Goal: Information Seeking & Learning: Learn about a topic

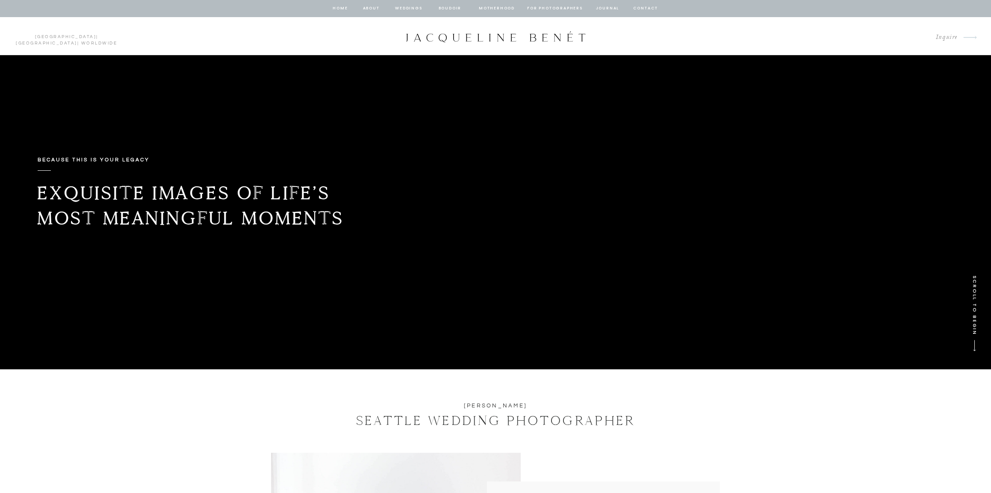
click at [974, 320] on p "SCROLL TO BEGIN" at bounding box center [974, 311] width 10 height 72
click at [975, 298] on p "SCROLL TO BEGIN" at bounding box center [974, 311] width 10 height 72
click at [512, 38] on div at bounding box center [496, 37] width 183 height 12
click at [503, 8] on nav "Motherhood" at bounding box center [496, 9] width 35 height 8
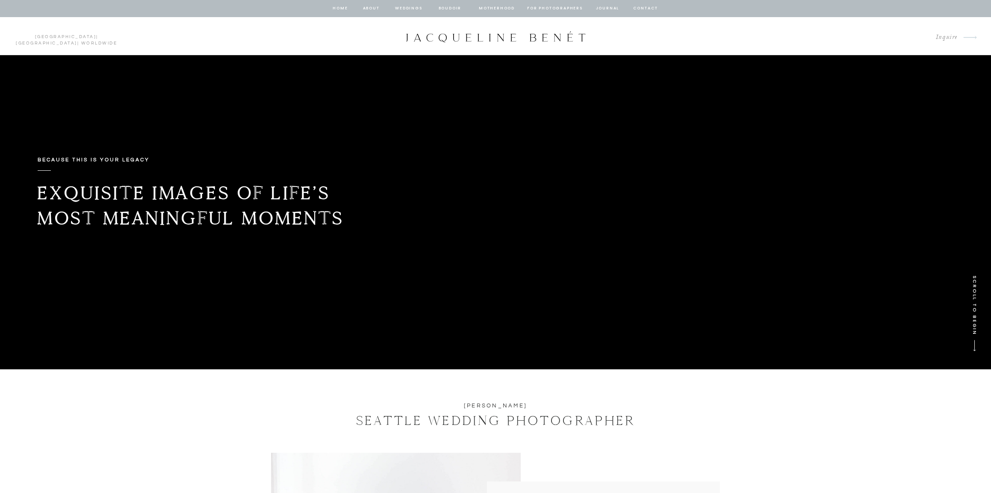
click at [430, 36] on div at bounding box center [496, 37] width 183 height 12
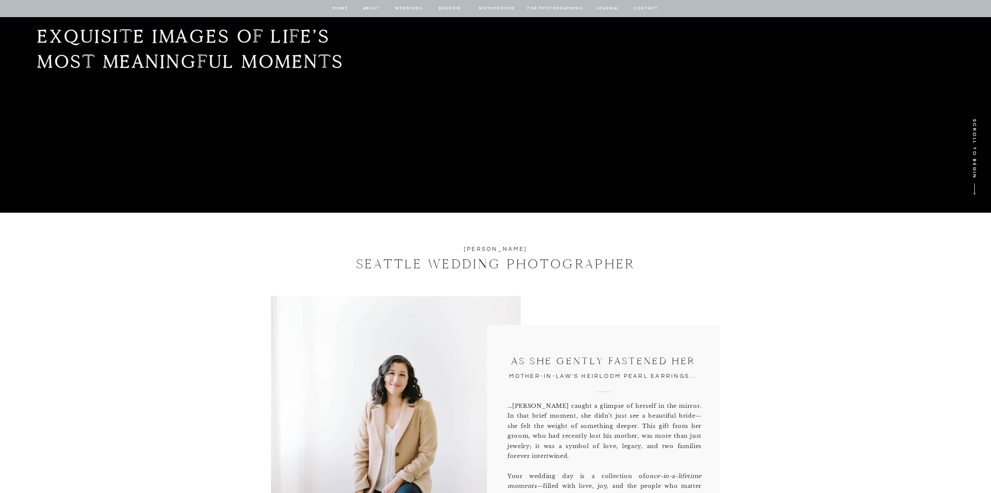
scroll to position [157, 0]
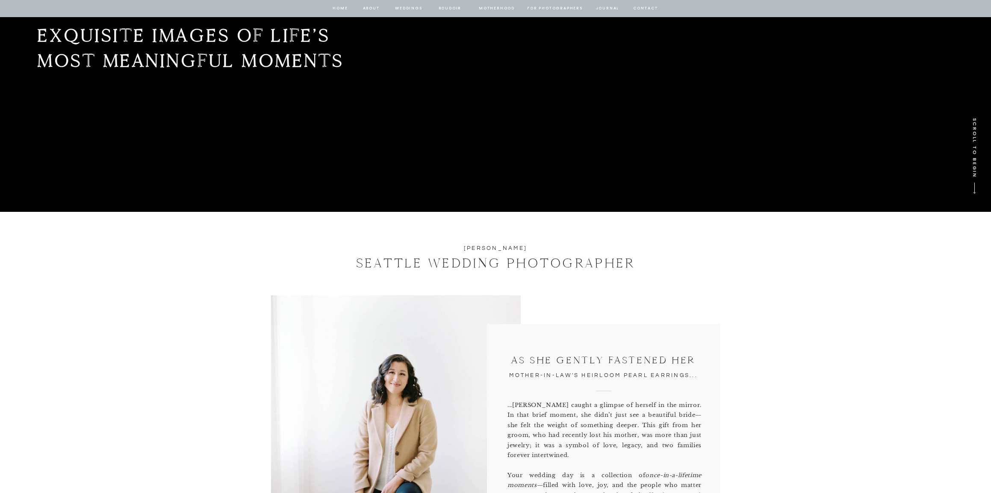
click at [463, 263] on h1 "SEATTLE WEDDING PHOTOGRAPHER" at bounding box center [496, 263] width 334 height 20
click at [446, 262] on h1 "SEATTLE WEDDING PHOTOGRAPHER" at bounding box center [496, 263] width 334 height 20
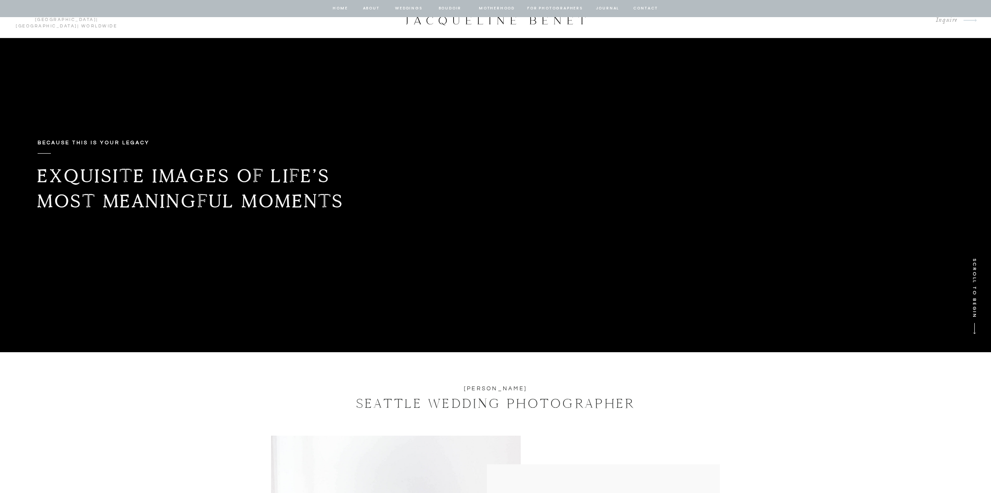
scroll to position [0, 0]
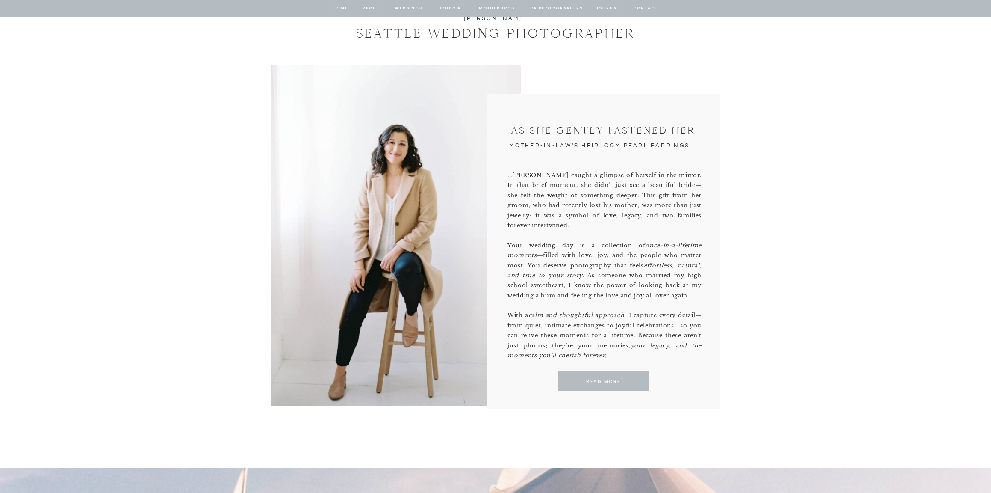
scroll to position [390, 0]
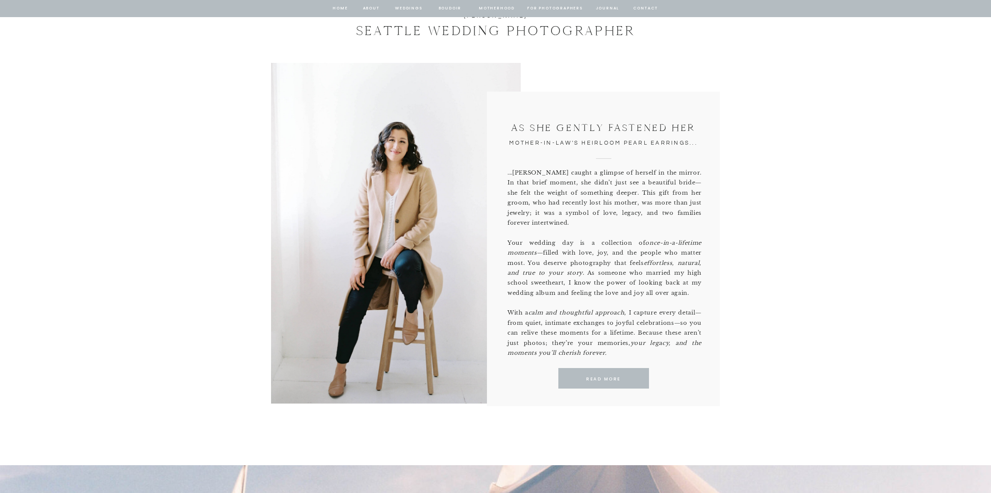
drag, startPoint x: 612, startPoint y: 352, endPoint x: 509, endPoint y: 168, distance: 211.4
click at [509, 168] on p "...[PERSON_NAME] caught a glimpse of herself in the mirror. In that brief momen…" at bounding box center [605, 261] width 194 height 186
click at [620, 354] on p "...[PERSON_NAME] caught a glimpse of herself in the mirror. In that brief momen…" at bounding box center [605, 261] width 194 height 186
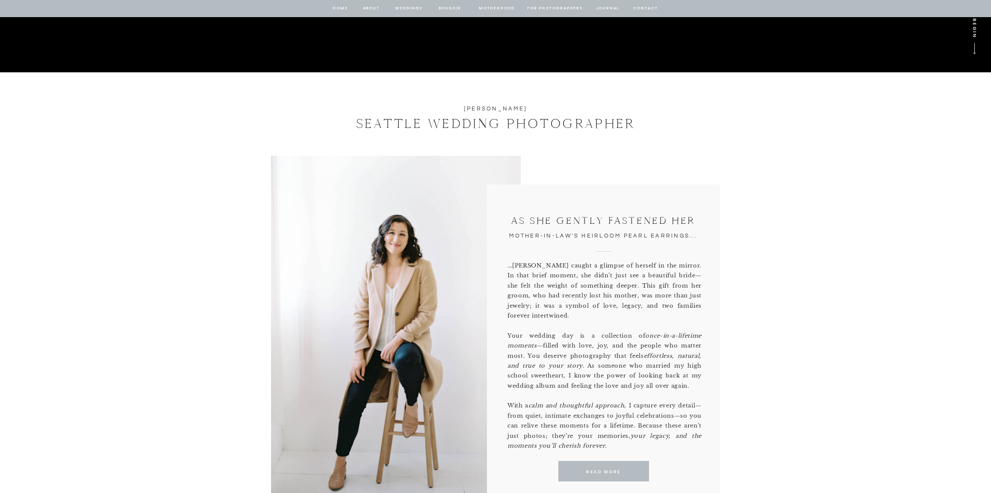
scroll to position [0, 0]
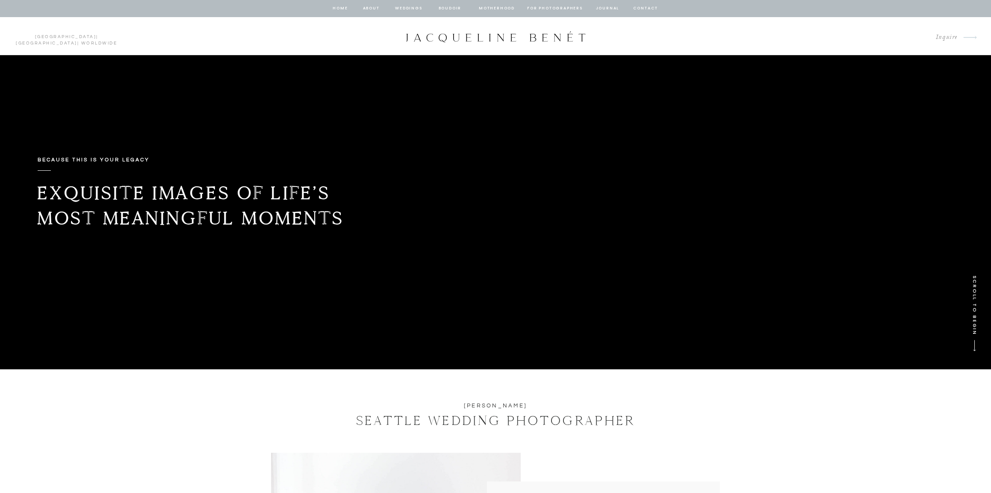
drag, startPoint x: 358, startPoint y: 222, endPoint x: 21, endPoint y: 164, distance: 341.0
copy div "Because this is your legacy Exquisite images of life’s most meaningful moments …"
click at [108, 160] on b "Because this is your legacy" at bounding box center [94, 160] width 112 height 6
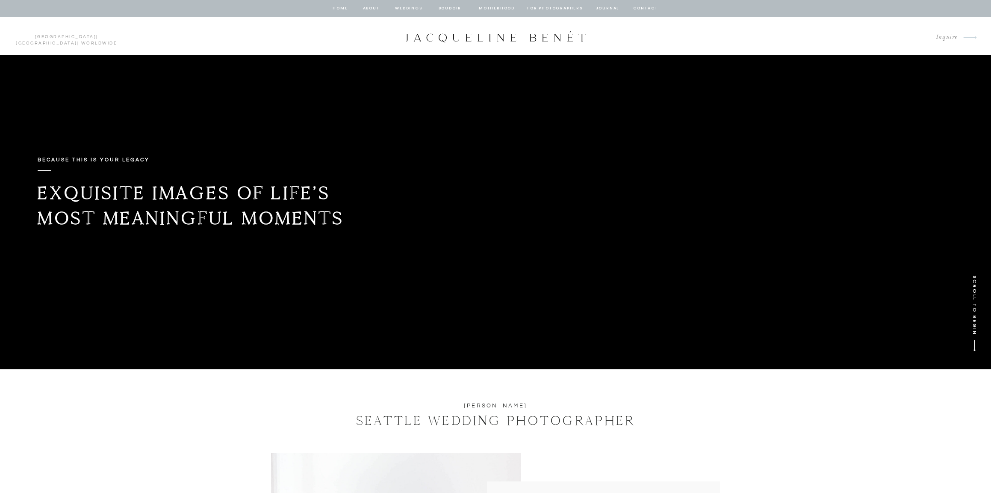
click at [294, 197] on b "Exquisite images of life’s most meaningful moments" at bounding box center [190, 205] width 307 height 48
click at [54, 41] on link "[GEOGRAPHIC_DATA]" at bounding box center [47, 43] width 62 height 4
click at [486, 37] on div at bounding box center [496, 37] width 183 height 12
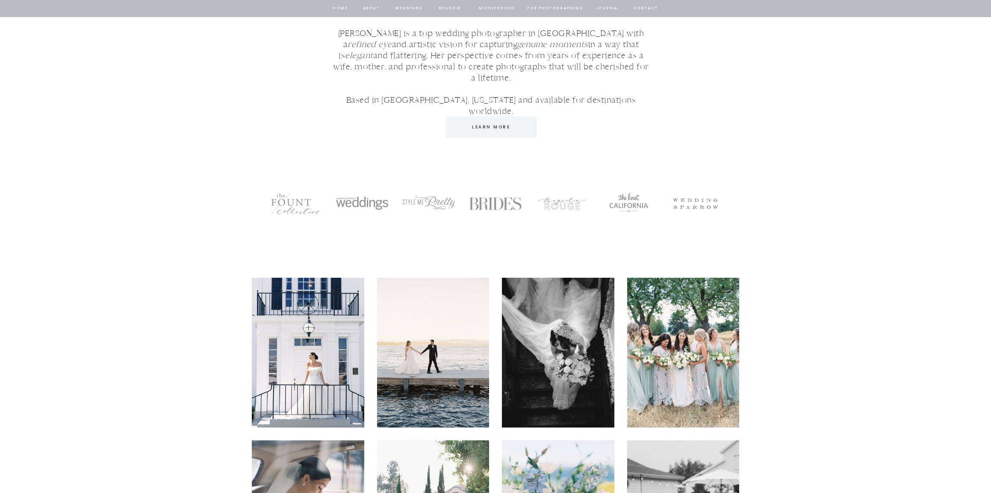
scroll to position [1431, 0]
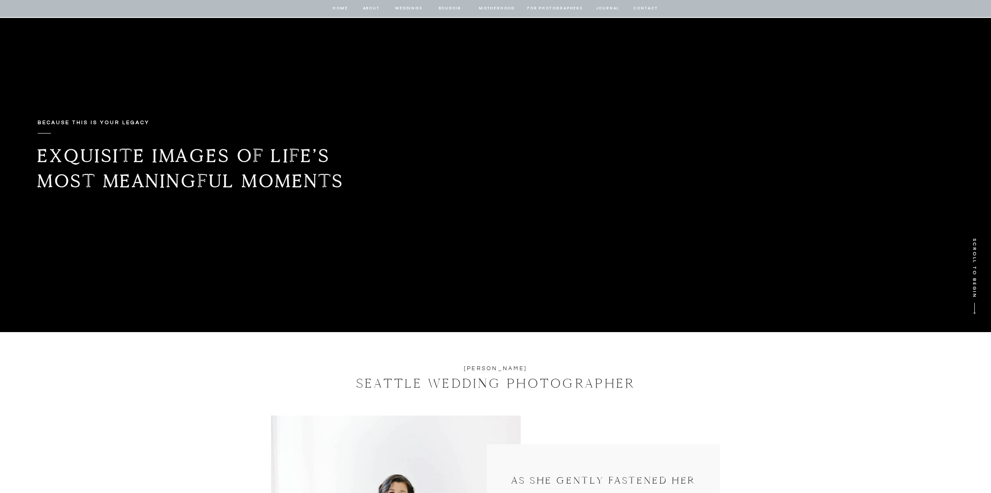
scroll to position [6, 0]
